Goal: Information Seeking & Learning: Understand process/instructions

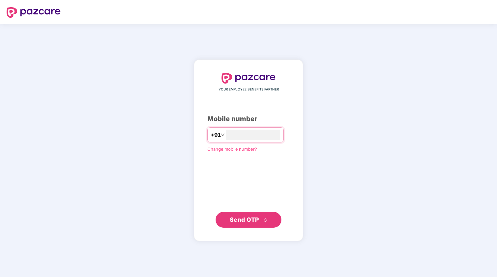
type input "**********"
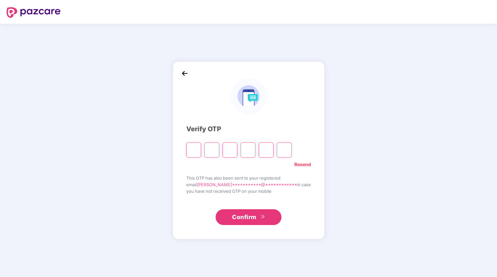
type input "*"
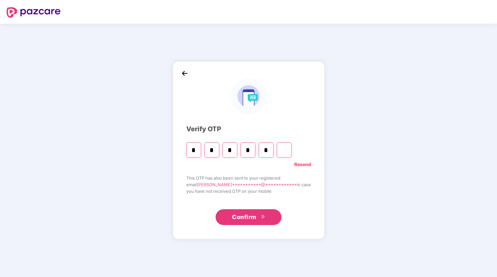
type input "*"
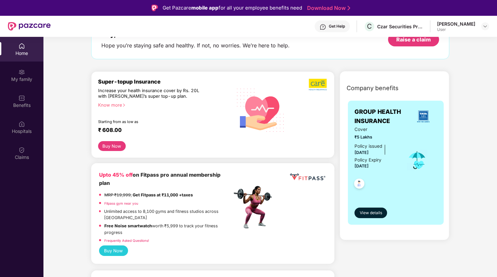
scroll to position [53, 0]
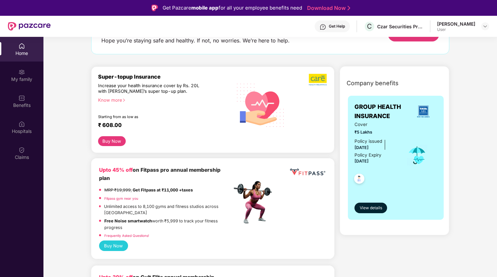
click at [114, 142] on button "Buy Now" at bounding box center [112, 141] width 28 height 10
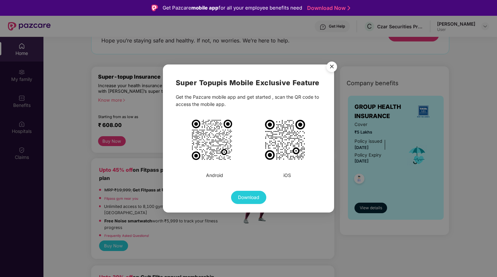
click at [331, 64] on img "Close" at bounding box center [331, 68] width 18 height 18
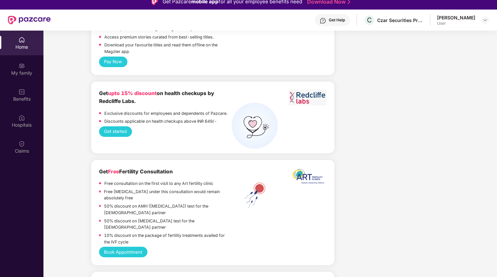
scroll to position [11, 0]
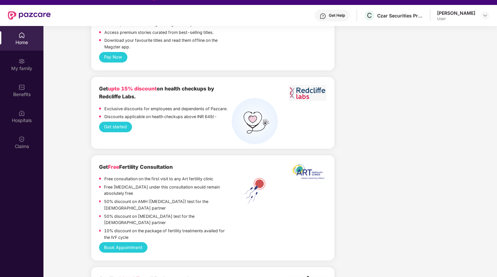
click at [334, 13] on div "Get Help" at bounding box center [337, 15] width 16 height 5
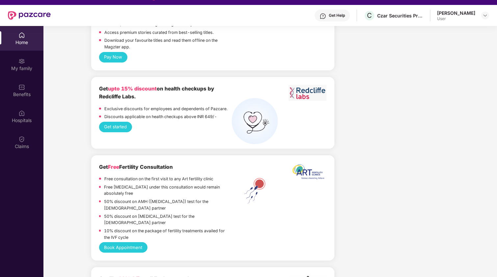
click at [472, 22] on div "Get Help C Czar Securities Private Limited Saurabh Miglani User" at bounding box center [270, 15] width 438 height 21
click at [479, 16] on div "Saurabh Miglani User" at bounding box center [463, 16] width 52 height 12
click at [484, 15] on img at bounding box center [484, 15] width 5 height 5
click at [396, 15] on div "Czar Securities Private Limited" at bounding box center [400, 16] width 46 height 6
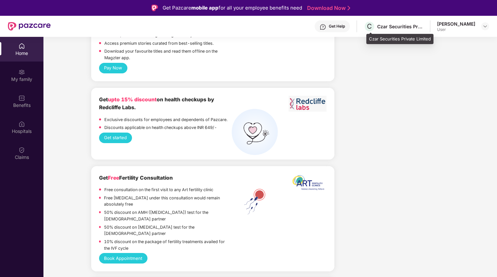
scroll to position [0, 0]
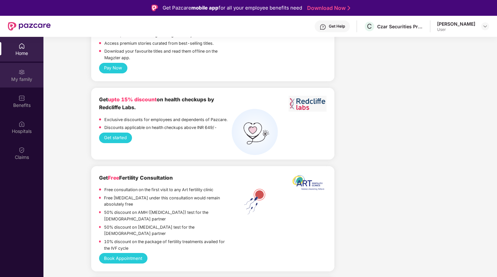
click at [19, 71] on img at bounding box center [21, 72] width 7 height 7
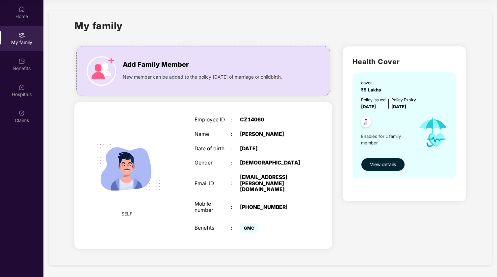
scroll to position [37, 0]
click at [24, 68] on div "Benefits" at bounding box center [21, 68] width 43 height 7
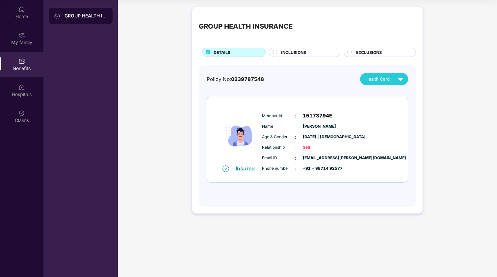
click at [306, 50] on span "INCLUSIONS" at bounding box center [293, 52] width 25 height 6
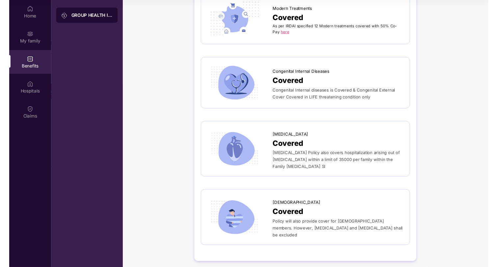
scroll to position [1326, 0]
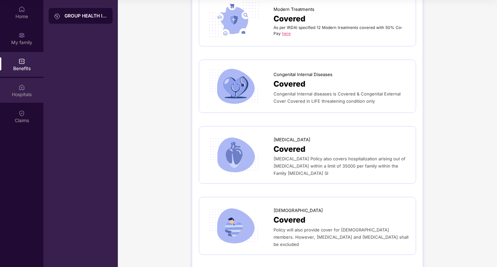
click at [21, 96] on div "Hospitals" at bounding box center [21, 94] width 43 height 7
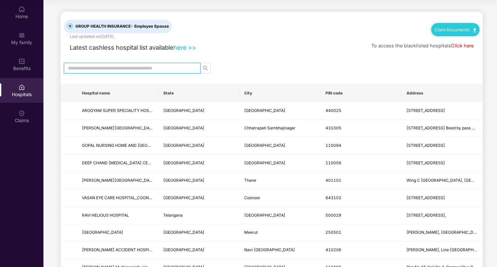
click at [163, 69] on input "text" at bounding box center [129, 67] width 123 height 7
type input "******"
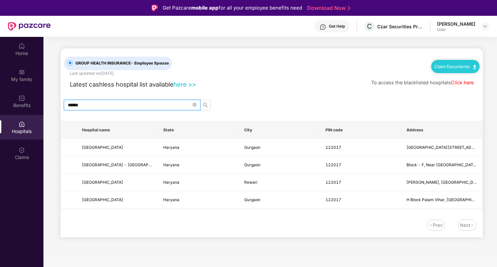
click at [189, 84] on link "here >>" at bounding box center [184, 84] width 23 height 7
click at [458, 69] on div "Claim Documents" at bounding box center [455, 66] width 48 height 13
click at [454, 64] on link "Claim Documents" at bounding box center [455, 66] width 42 height 5
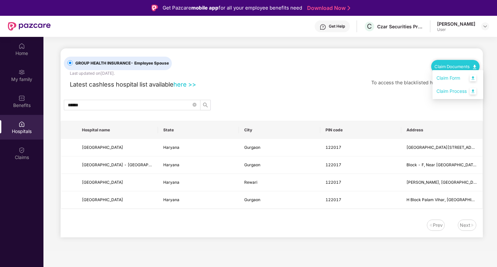
click at [472, 91] on link "Claim Process" at bounding box center [457, 91] width 43 height 14
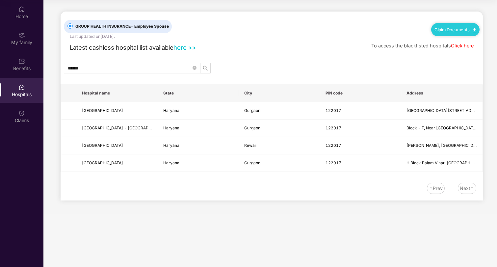
scroll to position [37, 0]
click at [468, 30] on link "Claim Documents" at bounding box center [455, 29] width 42 height 5
click at [466, 43] on link "Claim Form" at bounding box center [457, 41] width 43 height 14
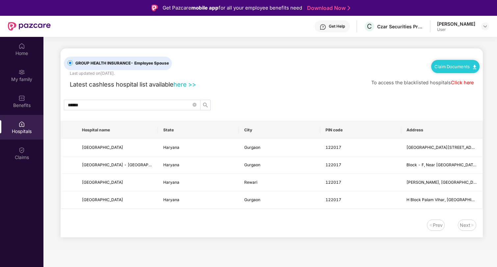
scroll to position [0, 0]
click at [126, 62] on span "GROUP HEALTH INSURANCE - Employee Spouse" at bounding box center [122, 63] width 99 height 6
click at [27, 152] on div "Claims" at bounding box center [21, 153] width 43 height 25
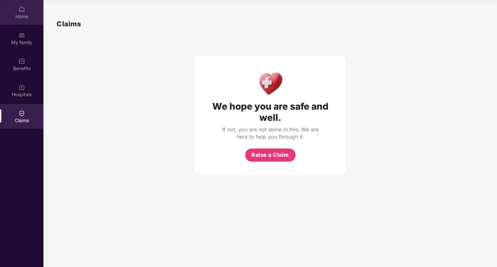
scroll to position [37, 0]
click at [24, 22] on div "Home" at bounding box center [21, 12] width 43 height 25
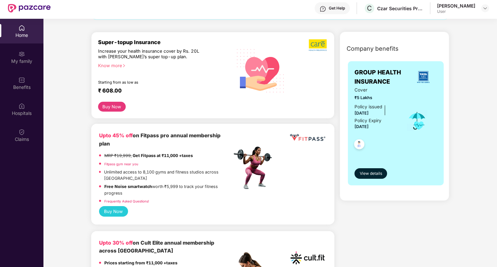
scroll to position [74, 0]
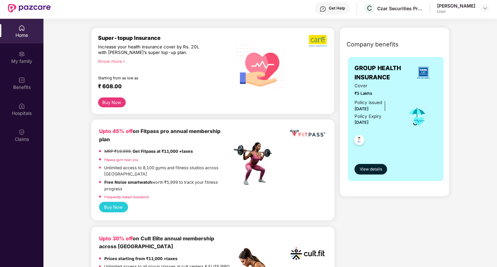
click at [111, 104] on button "Buy Now" at bounding box center [112, 102] width 28 height 10
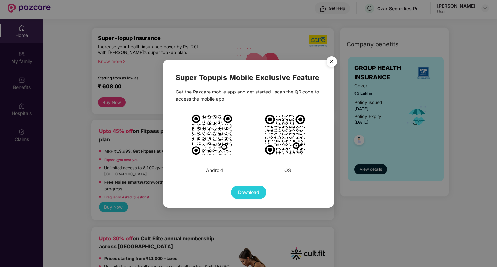
click at [335, 63] on img "Close" at bounding box center [331, 62] width 18 height 18
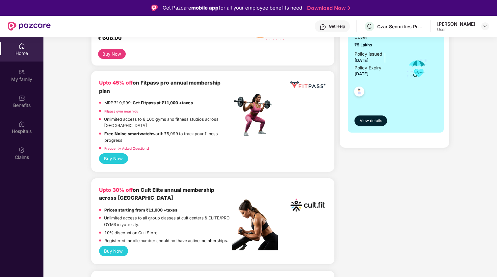
scroll to position [141, 0]
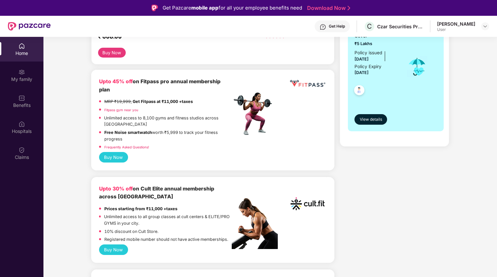
click at [114, 152] on button "Buy Now" at bounding box center [113, 157] width 29 height 11
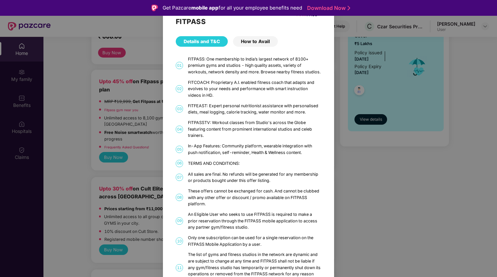
scroll to position [0, 0]
click at [255, 37] on div "How to Avail" at bounding box center [255, 41] width 45 height 11
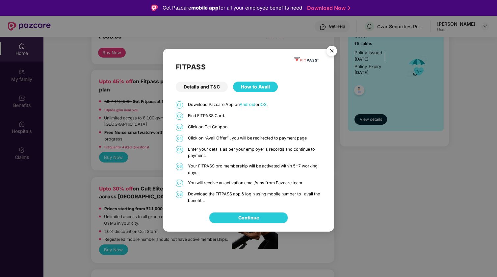
click at [241, 218] on link "Continue" at bounding box center [248, 217] width 21 height 7
click at [210, 91] on div "Details and T&C" at bounding box center [202, 87] width 52 height 11
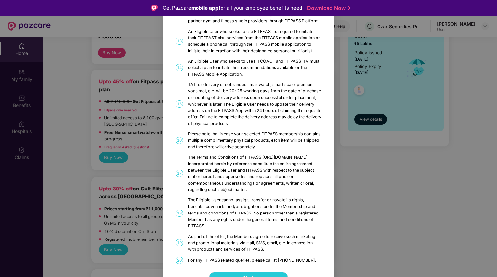
scroll to position [309, 0]
click at [340, 92] on div "FITPASS Details and T&C How to Avail 01 FITPASS: One membership to India’s larg…" at bounding box center [248, 138] width 497 height 277
